Goal: Task Accomplishment & Management: Manage account settings

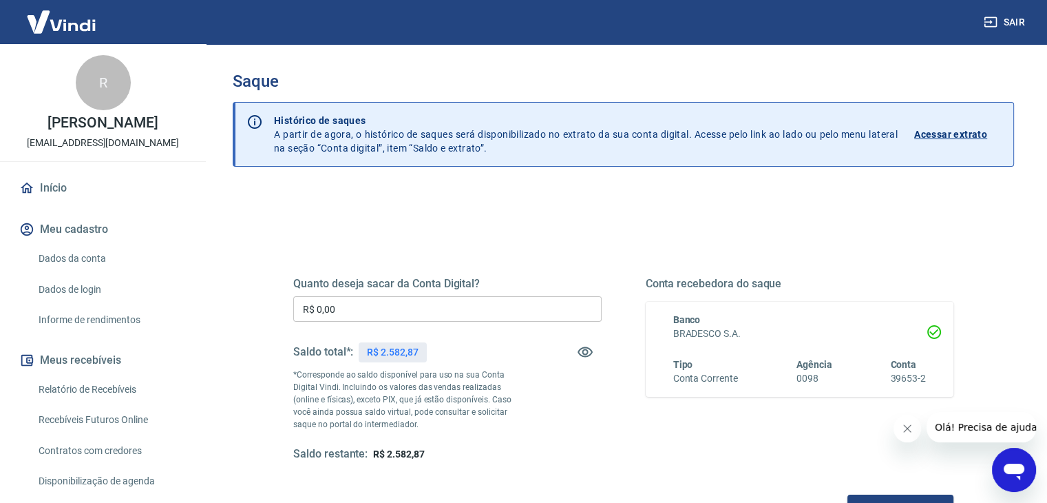
drag, startPoint x: 365, startPoint y: 227, endPoint x: 435, endPoint y: 230, distance: 70.3
click at [365, 227] on div "Quanto deseja sacar da Conta Digital? R$ 0,00 ​ Saldo total*: R$ 2.582,87 *Corr…" at bounding box center [623, 376] width 693 height 320
click at [1015, 21] on button "Sair" at bounding box center [1006, 22] width 50 height 25
